Goal: Information Seeking & Learning: Learn about a topic

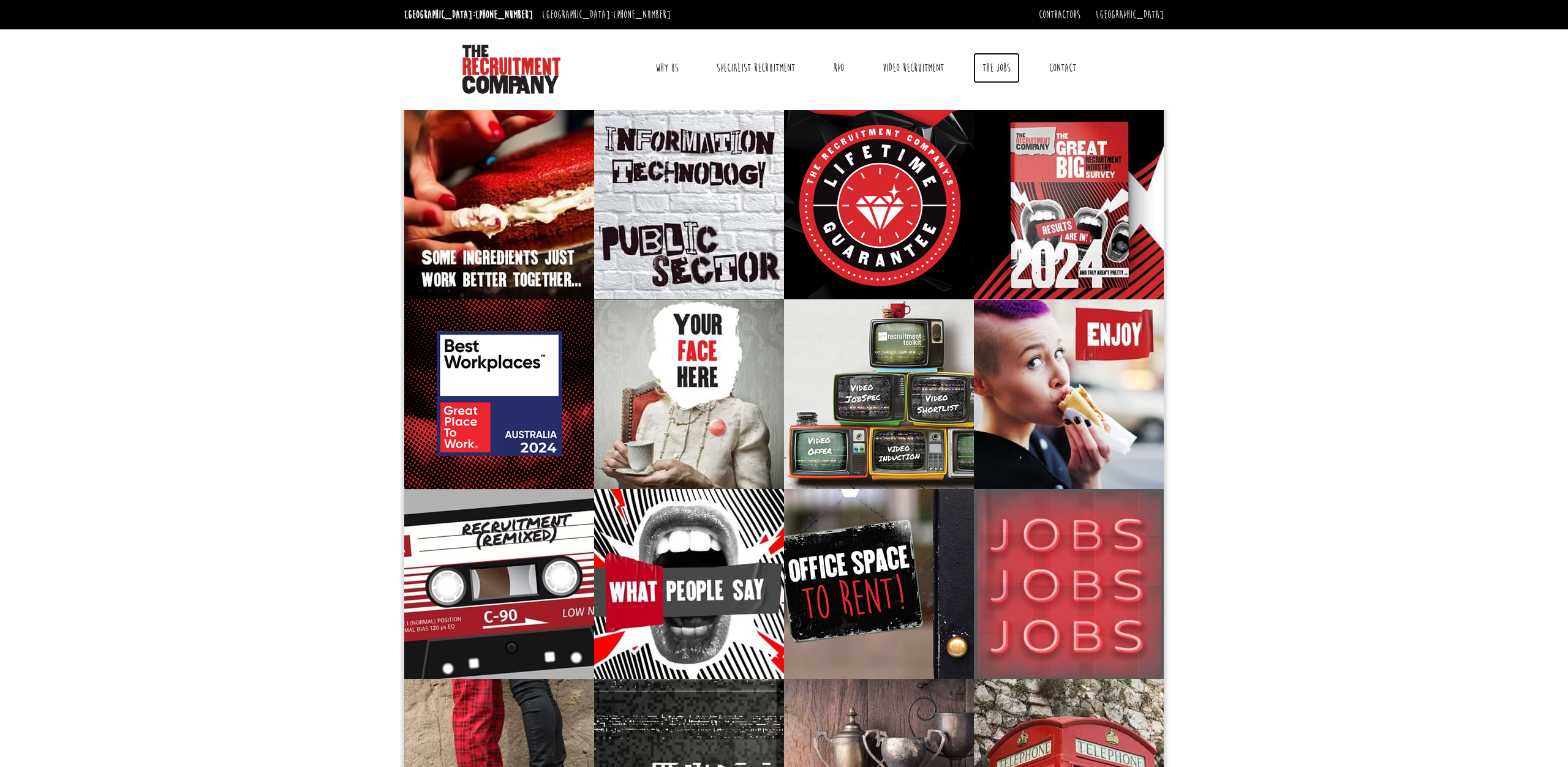
click at [1005, 71] on link "The Jobs" at bounding box center [996, 68] width 47 height 31
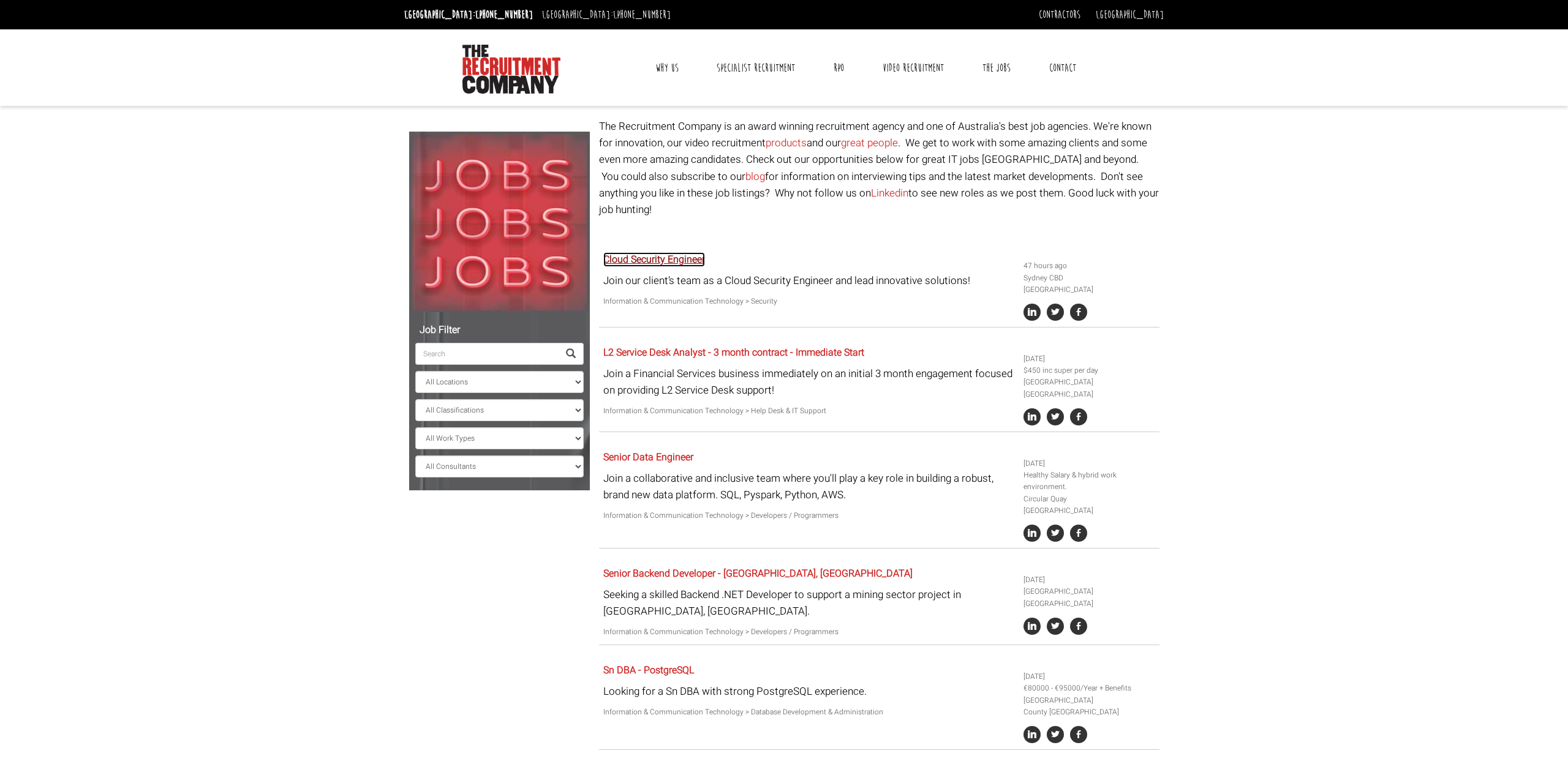
click at [691, 252] on link "Cloud Security Engineer" at bounding box center [654, 259] width 101 height 15
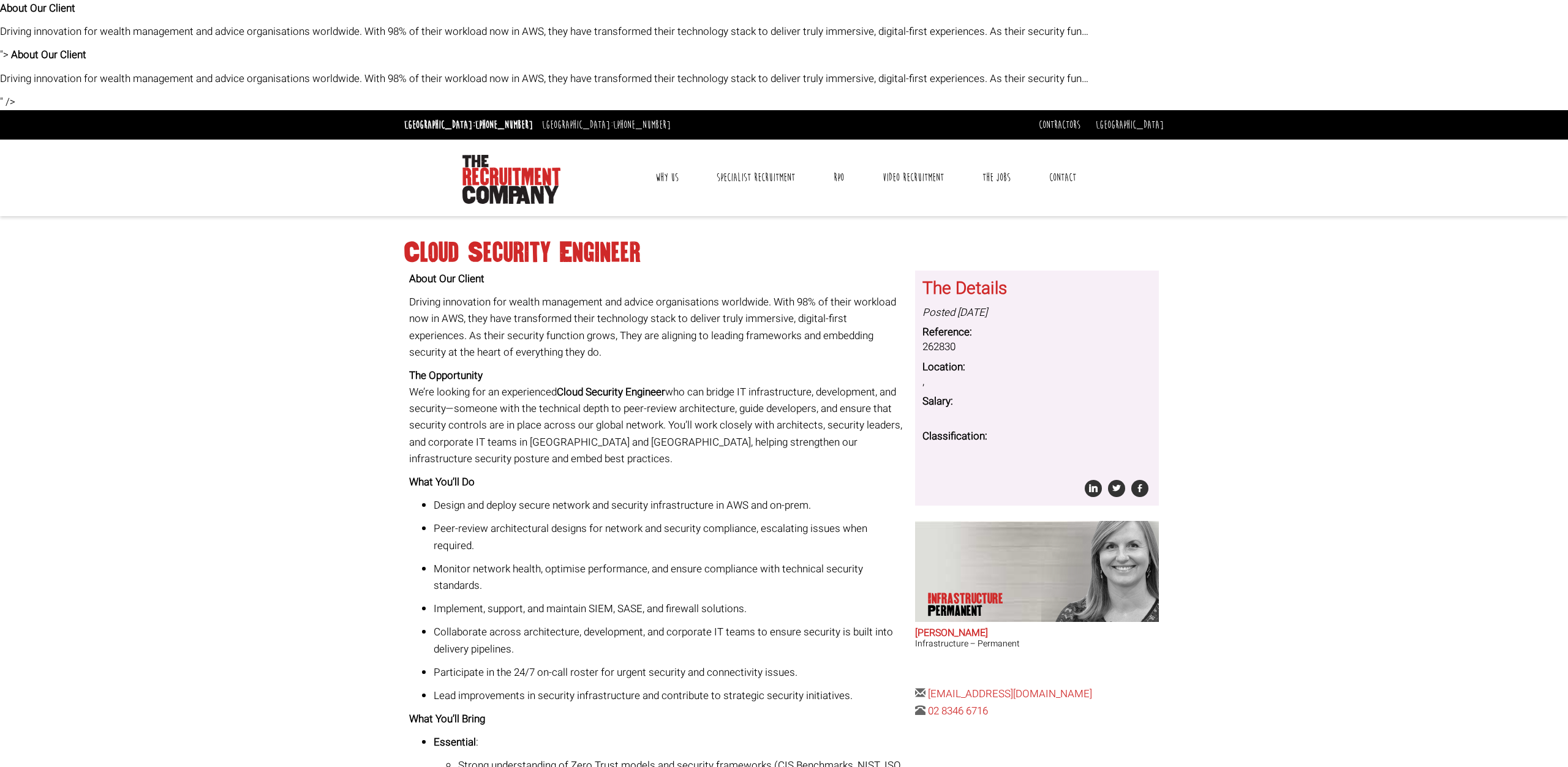
click at [107, 102] on body "About Our Client Driving innovation for wealth management and advice organisati…" at bounding box center [784, 715] width 1568 height 1430
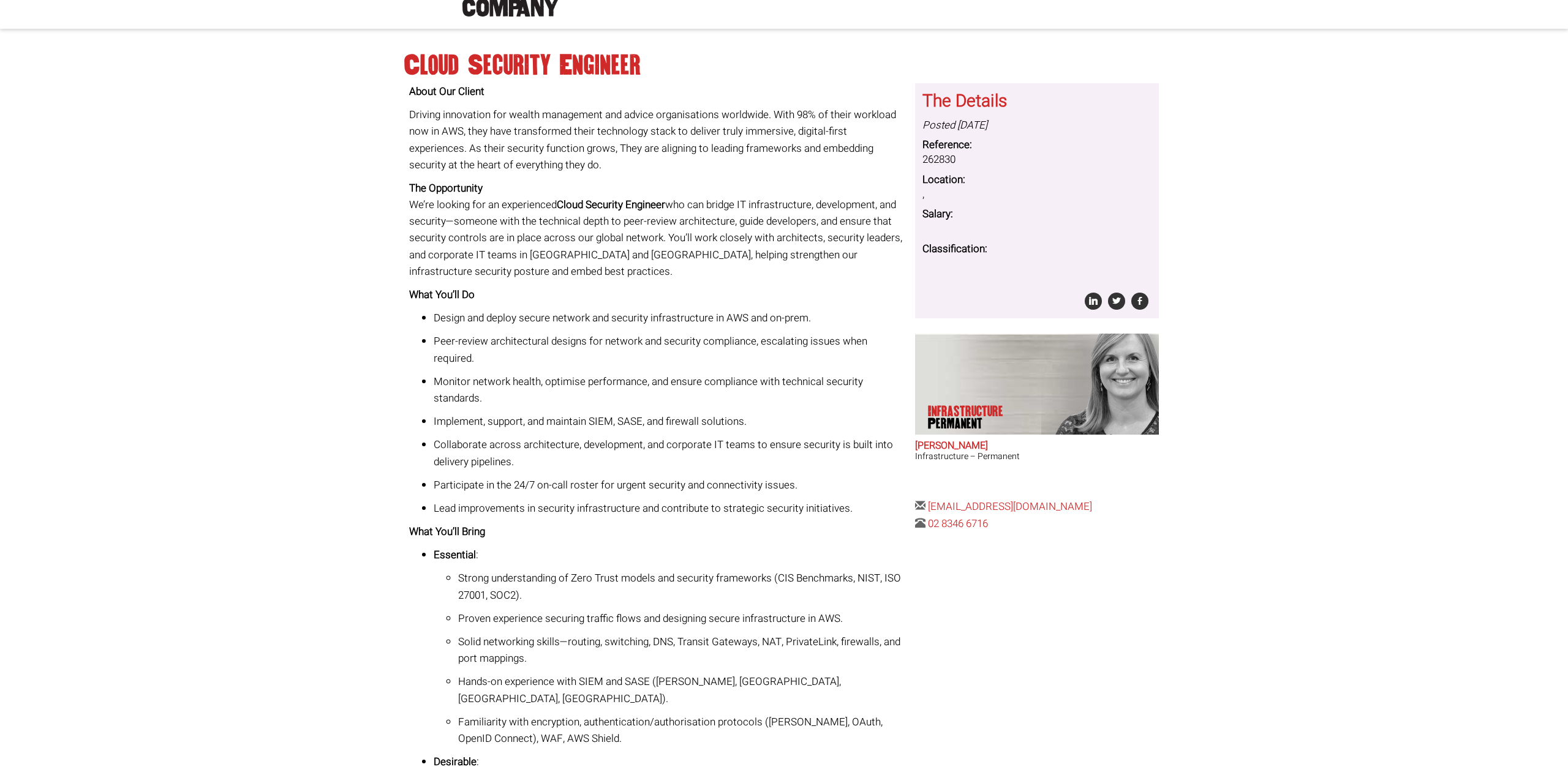
scroll to position [125, 0]
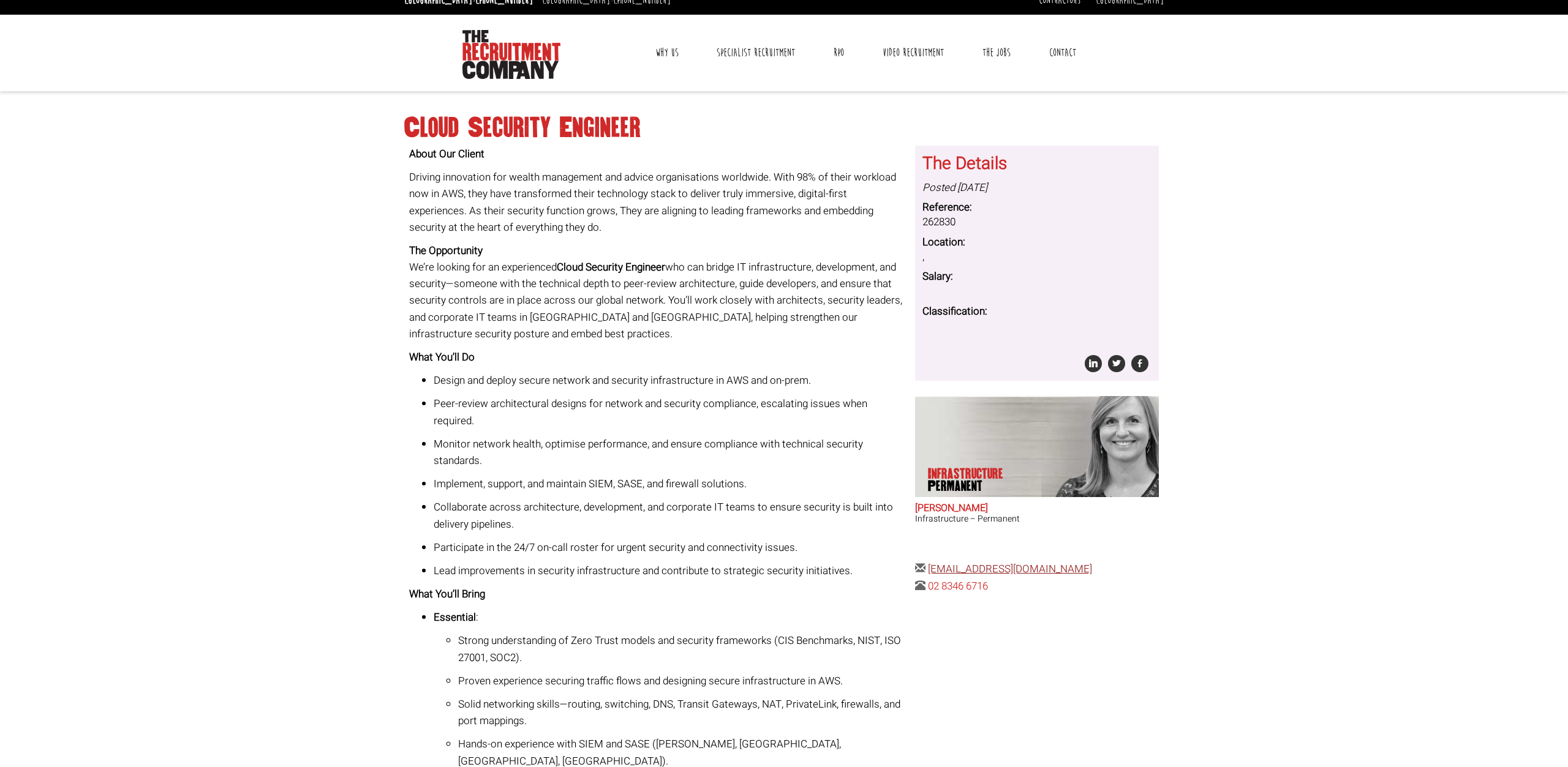
drag, startPoint x: 1120, startPoint y: 573, endPoint x: 930, endPoint y: 563, distance: 190.3
click at [930, 563] on div "The Details Posted 1 day ago Reference: 262830 Location: , Salary: Classificati…" at bounding box center [1037, 370] width 253 height 449
copy link "amandae@therecruitmentcompany.com"
drag, startPoint x: 657, startPoint y: 130, endPoint x: 403, endPoint y: 120, distance: 254.2
click at [403, 120] on div "Cloud Security Engineer About Our Client Driving innovation for wealth manageme…" at bounding box center [784, 665] width 768 height 1124
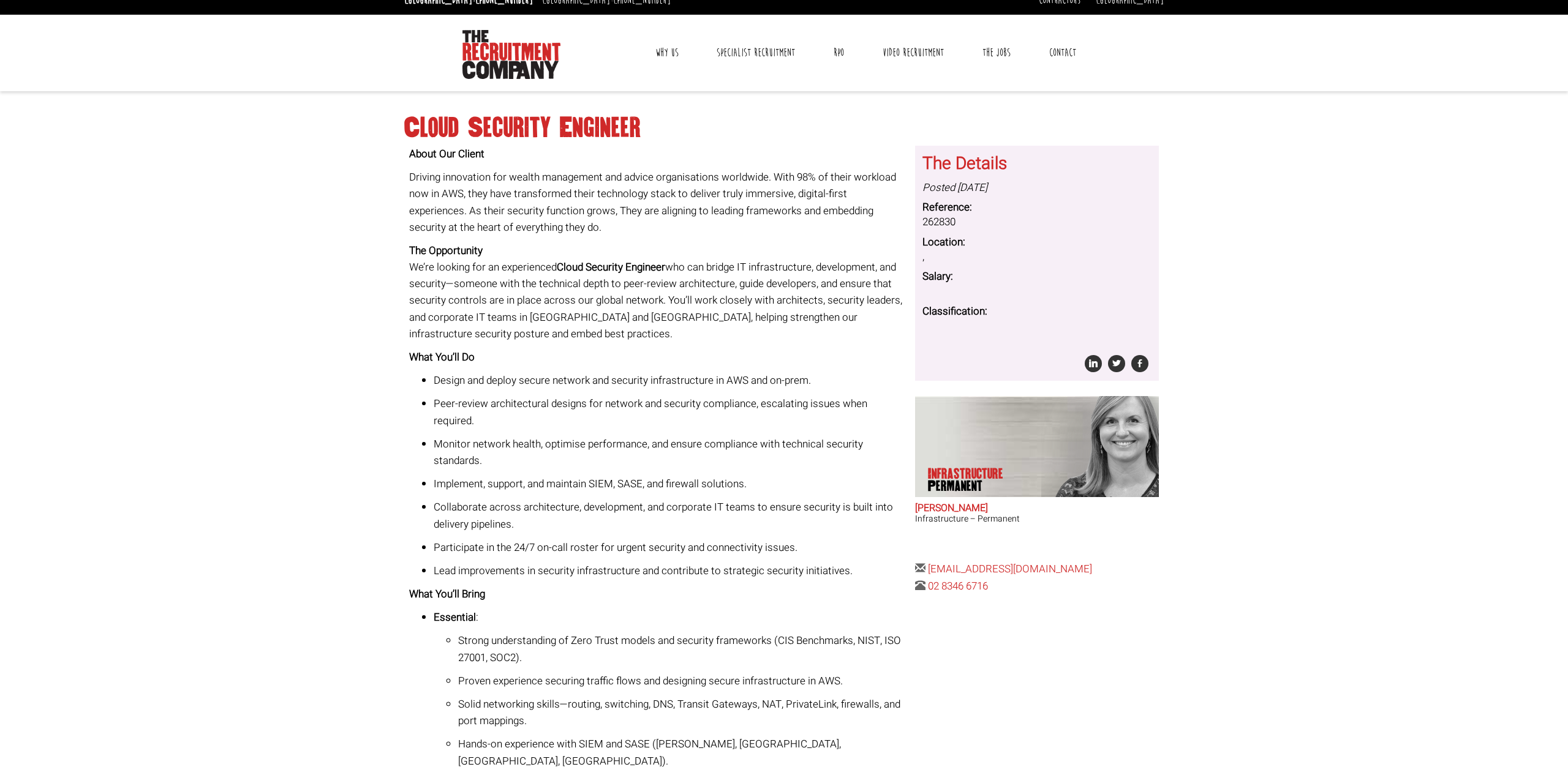
copy h1 "Cloud Security Engineer"
click at [942, 221] on dd "262830" at bounding box center [1037, 222] width 229 height 15
copy dd "262830"
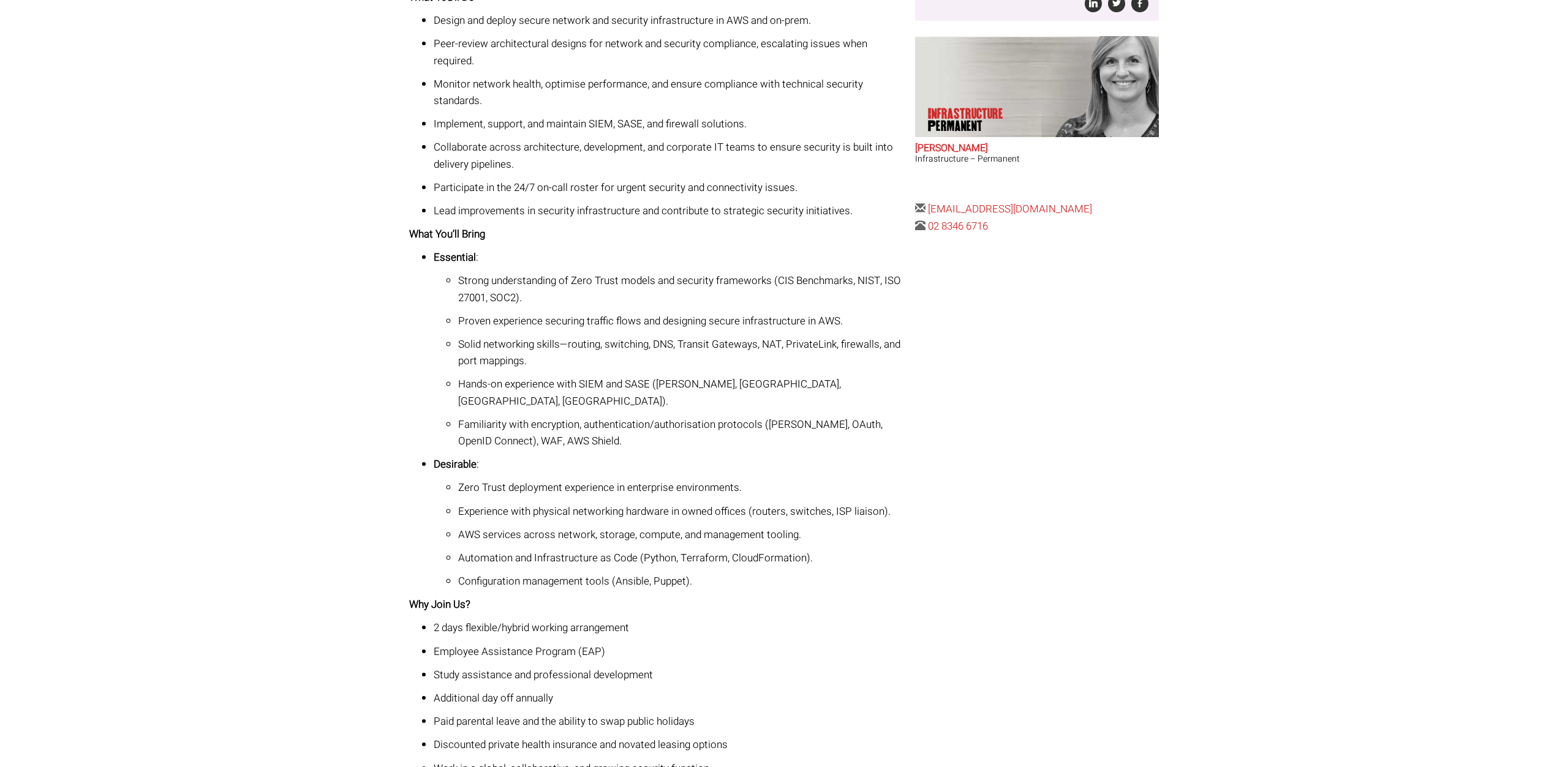
scroll to position [499, 0]
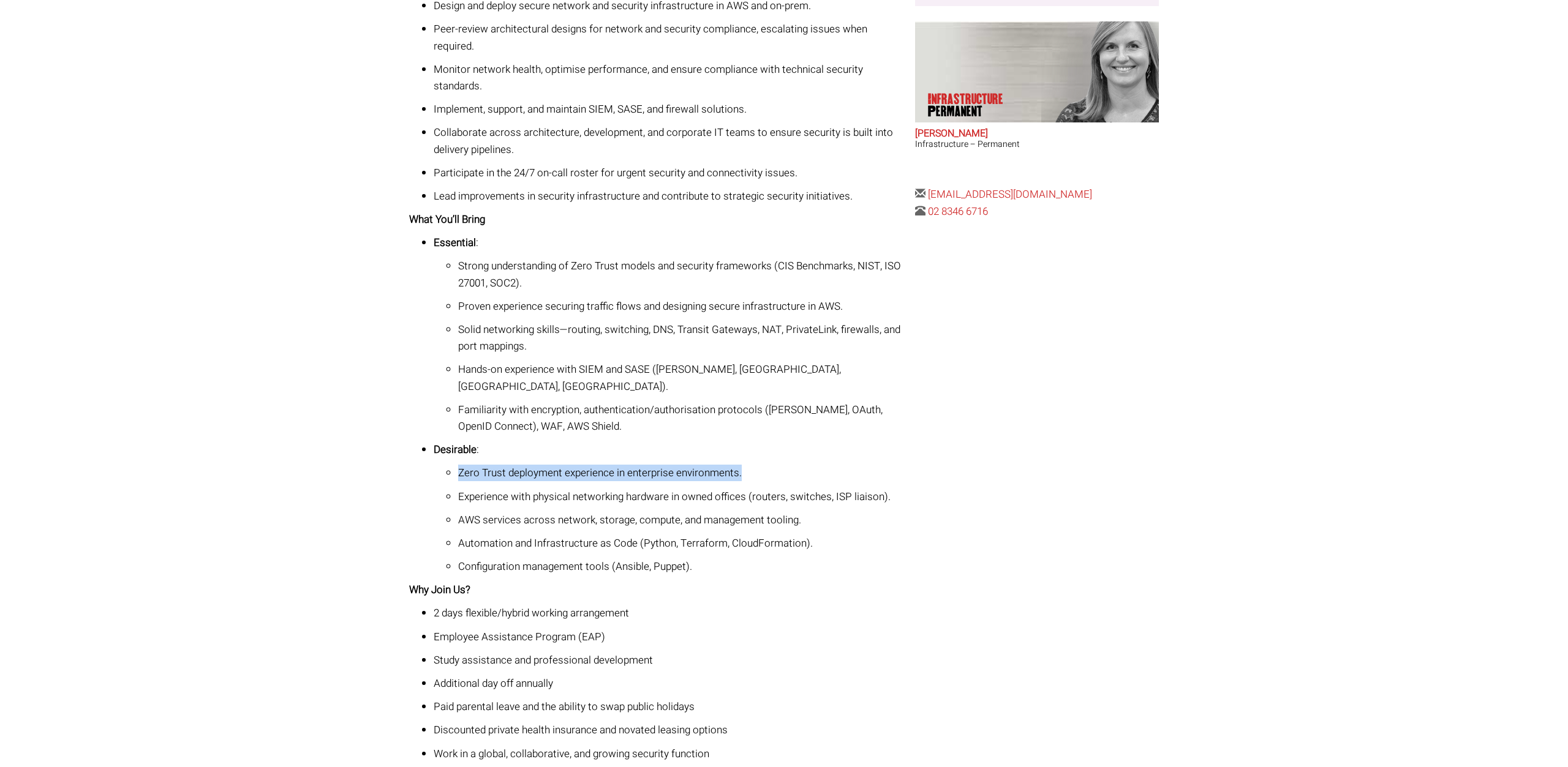
drag, startPoint x: 630, startPoint y: 454, endPoint x: 457, endPoint y: 453, distance: 173.0
click at [458, 465] on li "Zero Trust deployment experience in enterprise environments." at bounding box center [683, 473] width 448 height 17
drag, startPoint x: 476, startPoint y: 460, endPoint x: 483, endPoint y: 462, distance: 7.3
copy p "Zero Trust deployment experience in enterprise environments."
drag, startPoint x: 743, startPoint y: 483, endPoint x: 536, endPoint y: 485, distance: 207.0
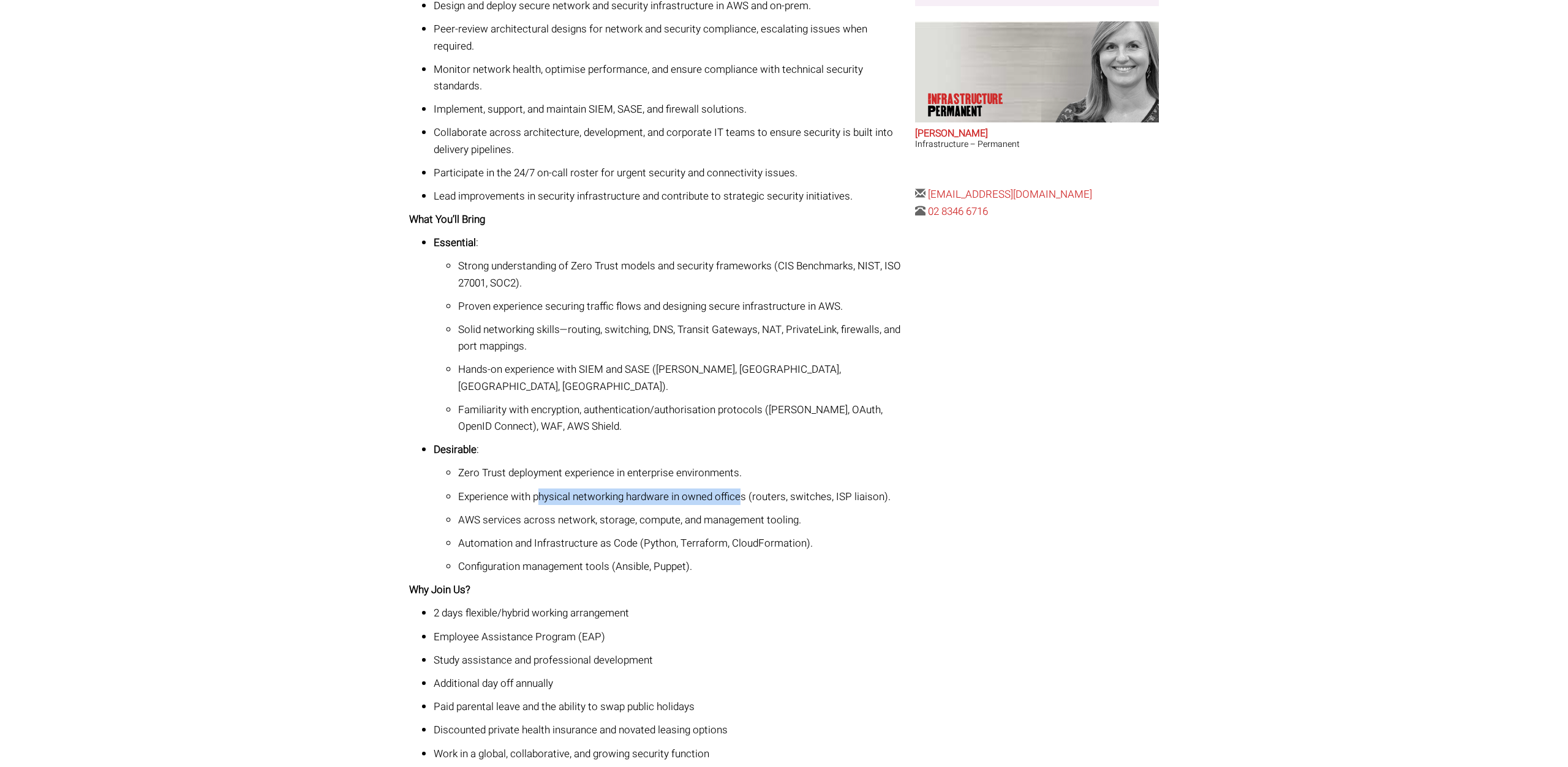
click at [536, 489] on p "Experience with physical networking hardware in owned offices (routers, switche…" at bounding box center [683, 497] width 448 height 17
drag, startPoint x: 729, startPoint y: 476, endPoint x: 747, endPoint y: 485, distance: 20.1
click at [729, 489] on p "Experience with physical networking hardware in owned offices (routers, switche…" at bounding box center [683, 497] width 448 height 17
drag, startPoint x: 747, startPoint y: 478, endPoint x: 455, endPoint y: 484, distance: 292.1
click at [458, 489] on li "Experience with physical networking hardware in owned offices (routers, switche…" at bounding box center [683, 497] width 448 height 17
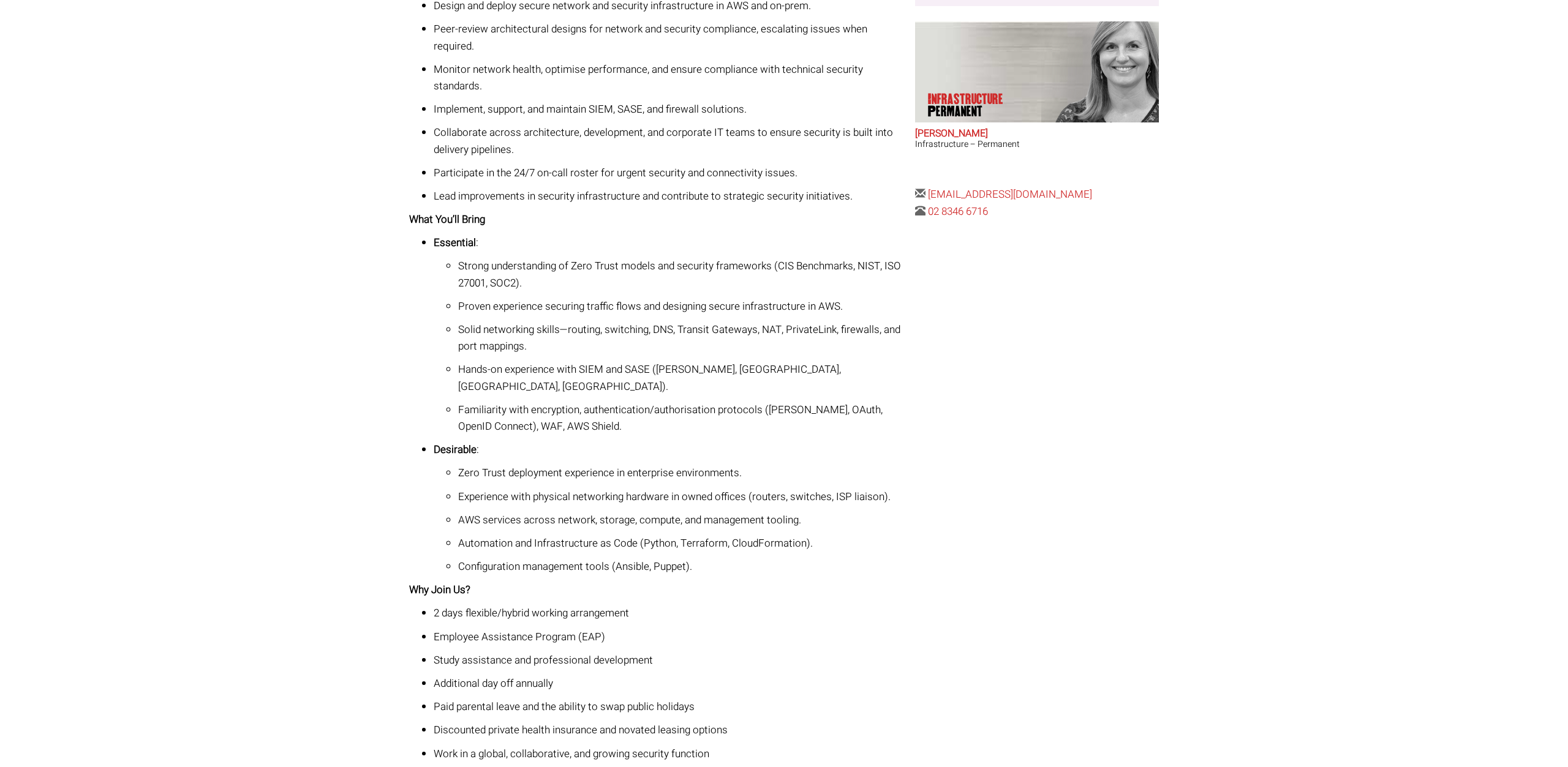
click at [639, 559] on p "Configuration management tools (Ansible, Puppet)." at bounding box center [683, 567] width 448 height 17
copy p "Ansible"
click at [750, 536] on p "Automation and Infrastructure as Code (Python, Terraform, CloudFormation)." at bounding box center [683, 544] width 448 height 17
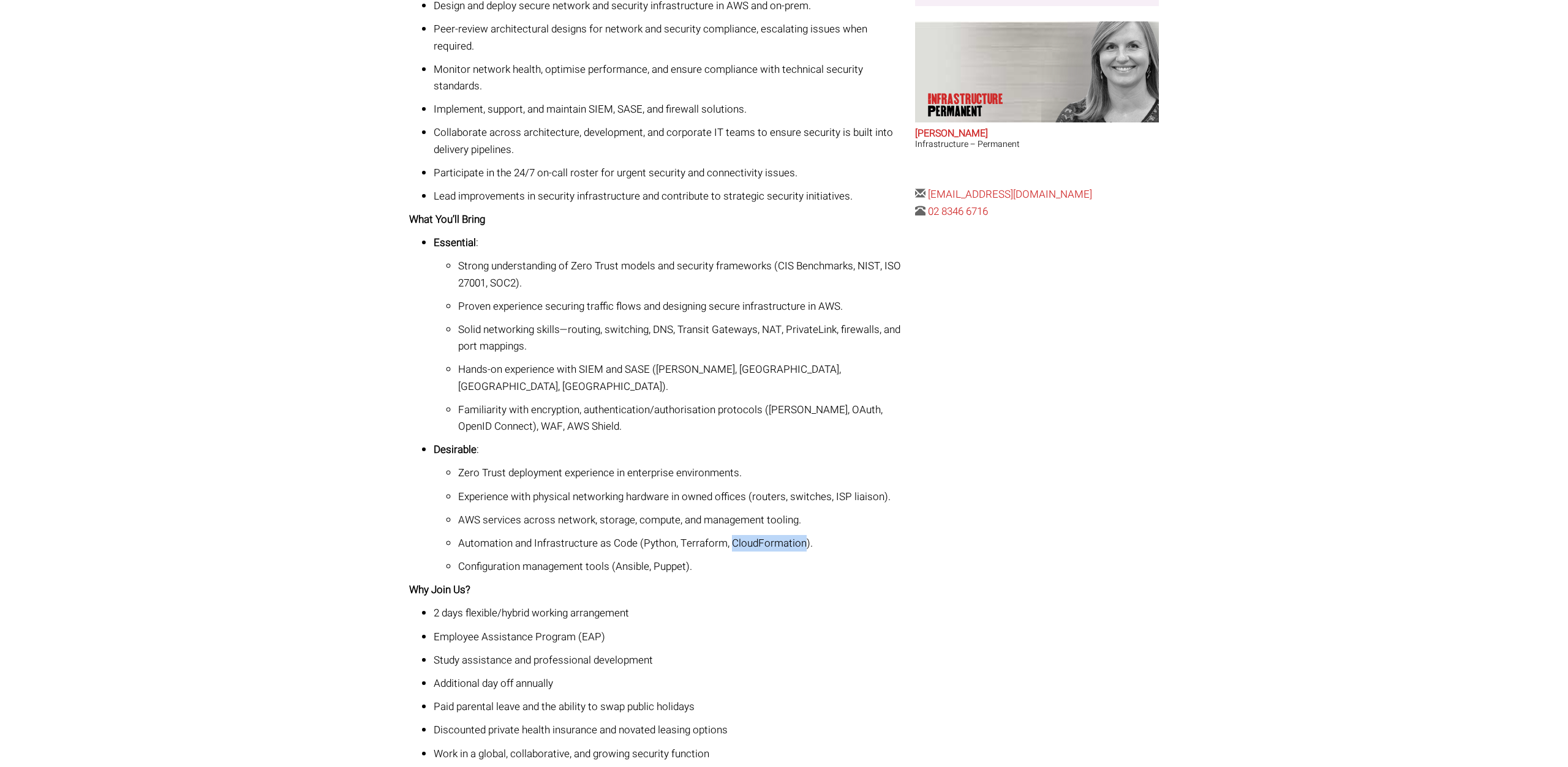
copy p "CloudFormation"
